Goal: Obtain resource: Obtain resource

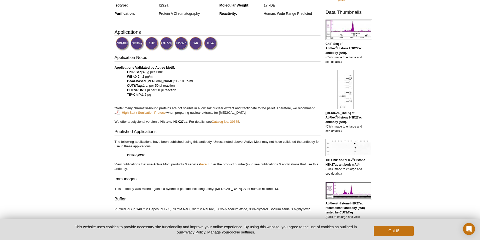
scroll to position [126, 0]
drag, startPoint x: 146, startPoint y: 90, endPoint x: 185, endPoint y: 91, distance: 39.3
click at [185, 91] on p "Applications Validated by Active Motif: ChIP-Seq: 4 µg per ChIP WB*: 0.2 - 2 µg…" at bounding box center [218, 94] width 206 height 59
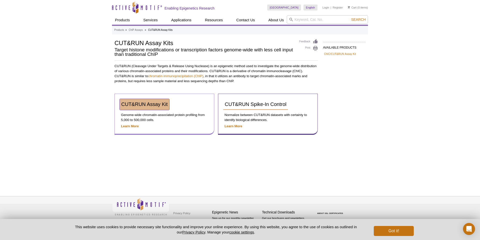
click at [151, 102] on span "CUT&RUN Assay Kit" at bounding box center [144, 104] width 47 height 6
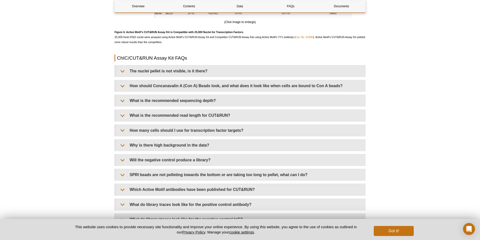
scroll to position [1704, 0]
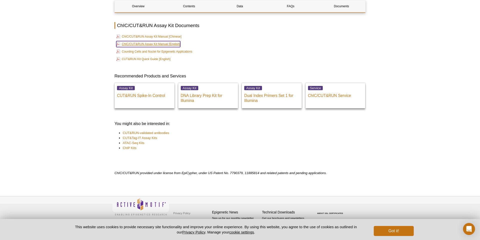
click at [161, 42] on link "ChIC/CUT&RUN Assay Kit Manual [English]" at bounding box center [148, 44] width 64 height 6
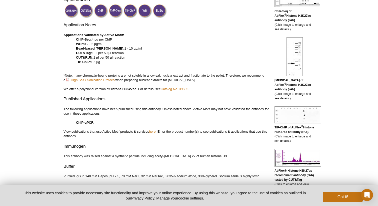
scroll to position [162, 0]
